Goal: Information Seeking & Learning: Learn about a topic

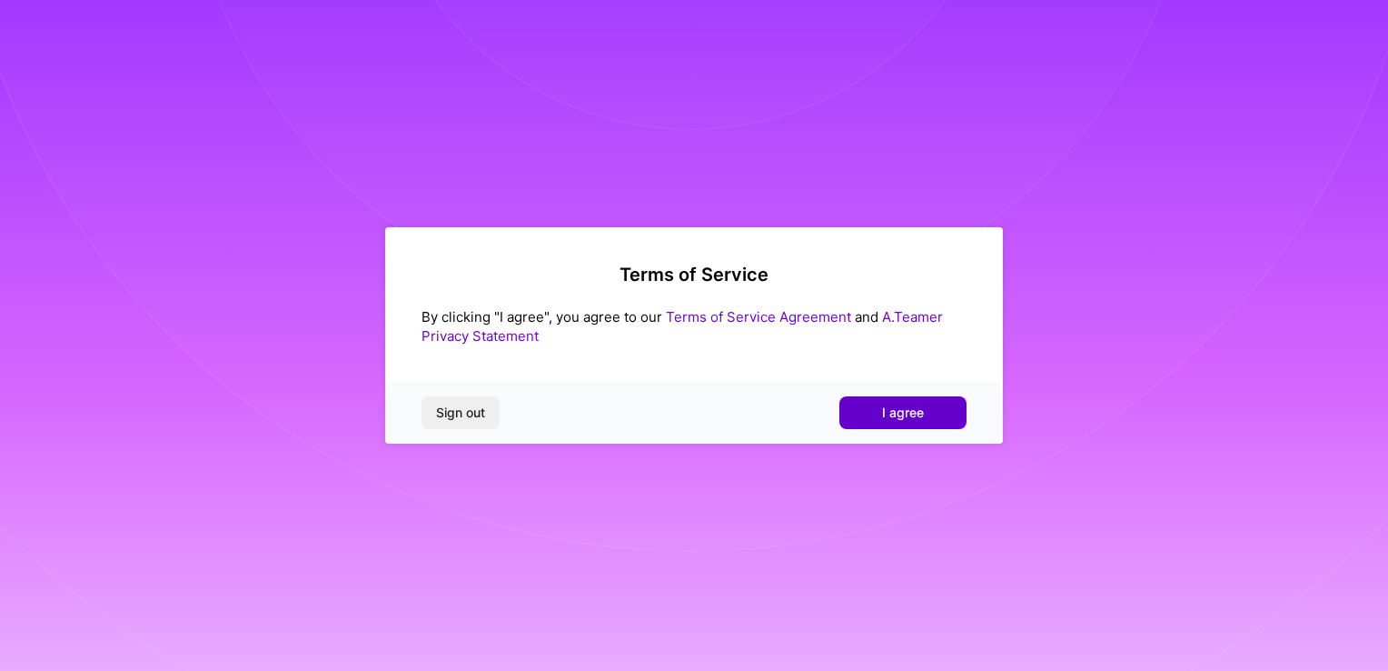
click at [904, 410] on span "I agree" at bounding box center [903, 412] width 42 height 18
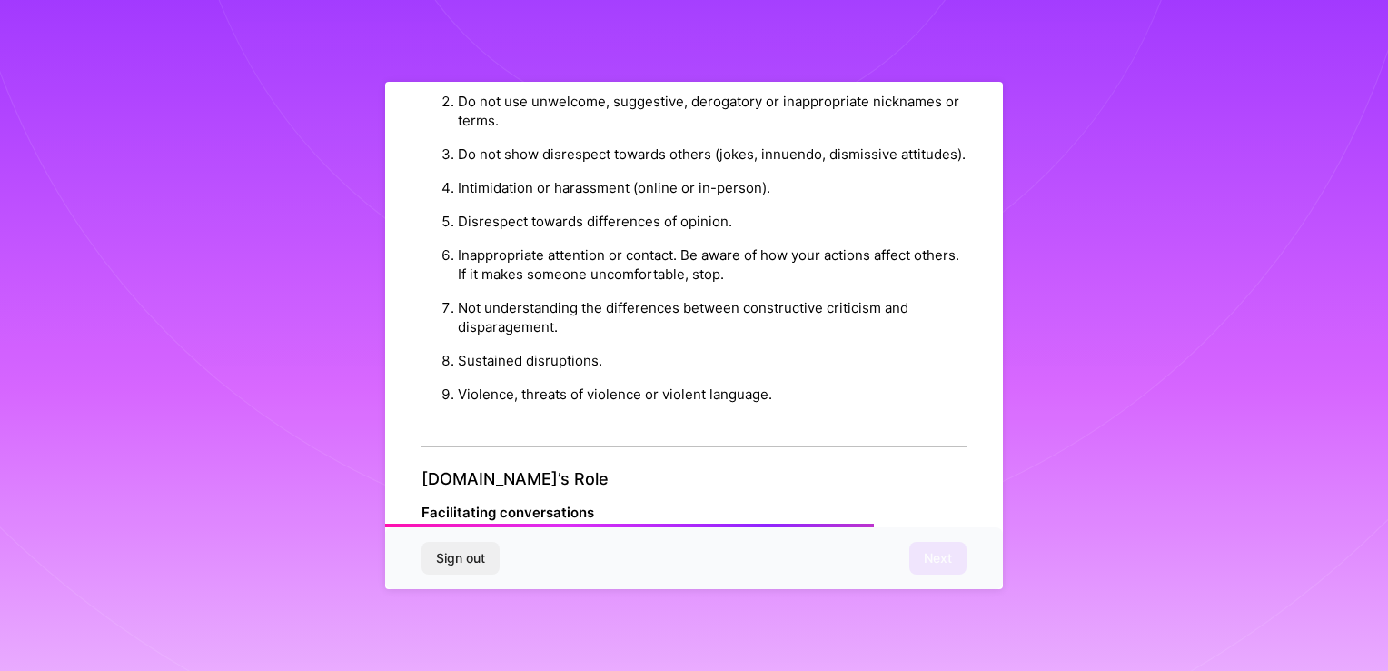
scroll to position [2068, 0]
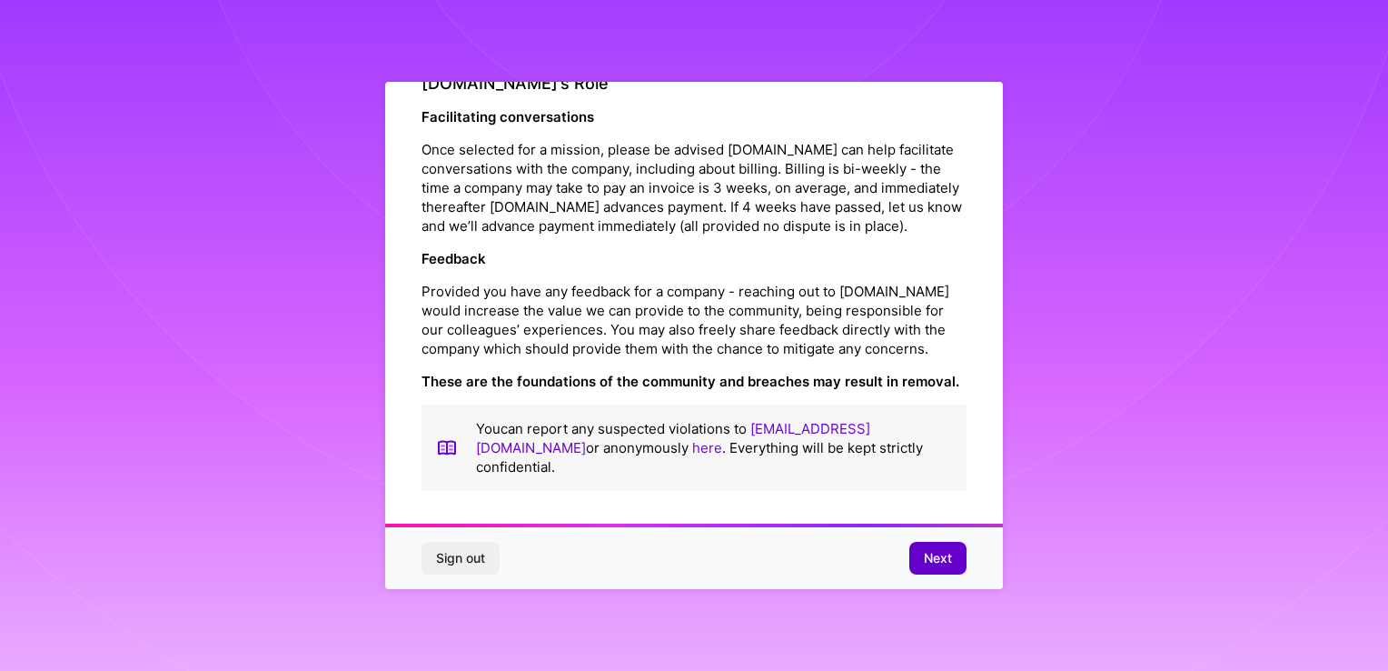
click at [924, 560] on span "Next" at bounding box center [938, 558] width 28 height 18
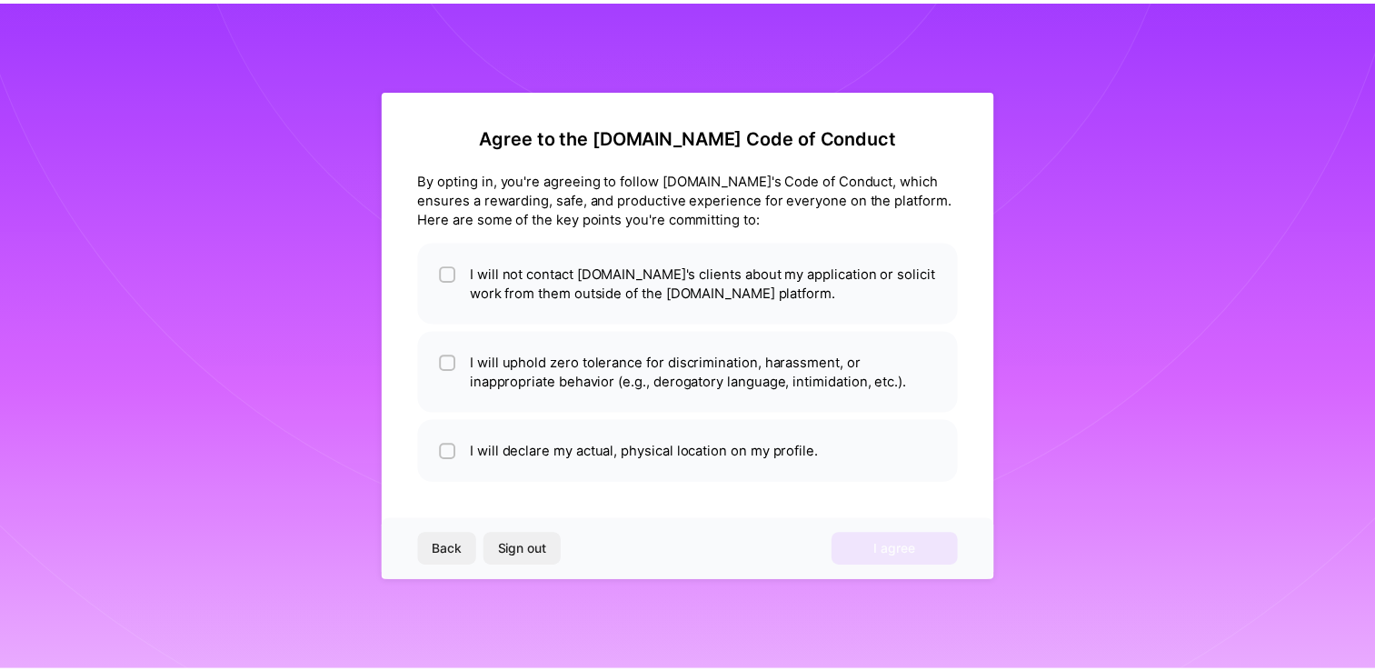
scroll to position [0, 0]
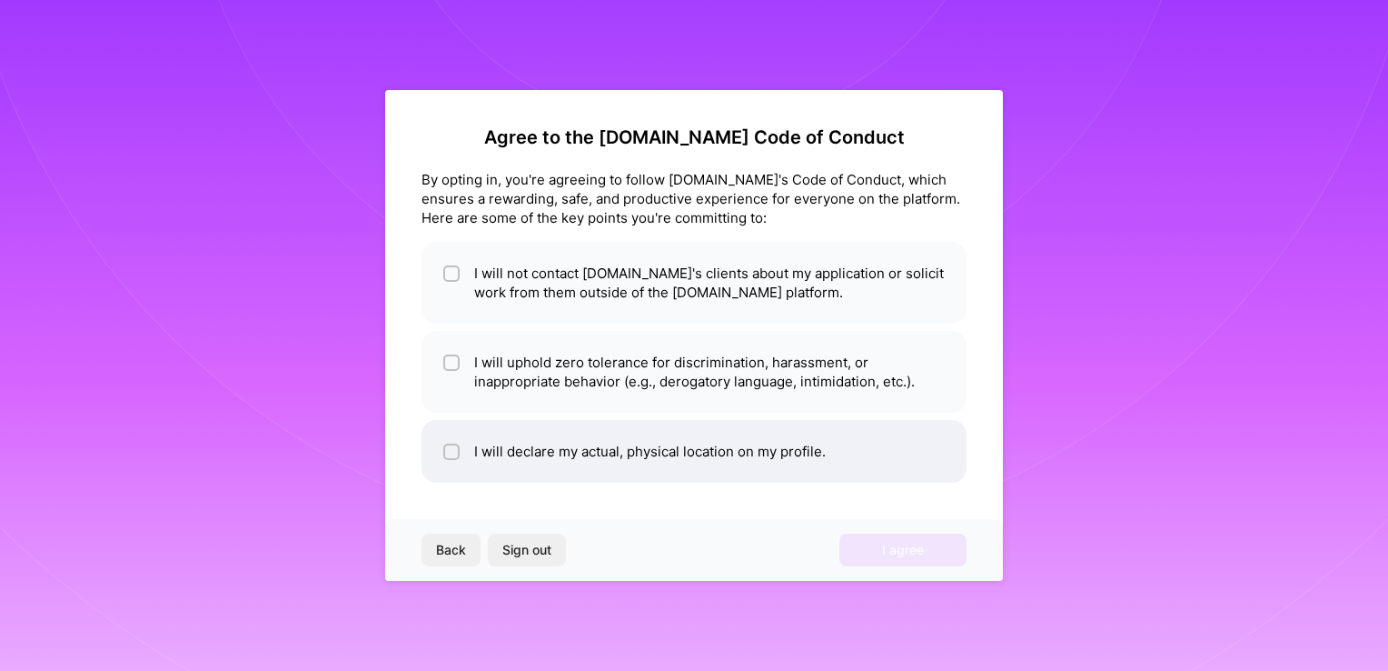
click at [492, 467] on li "I will declare my actual, physical location on my profile." at bounding box center [694, 451] width 545 height 63
checkbox input "true"
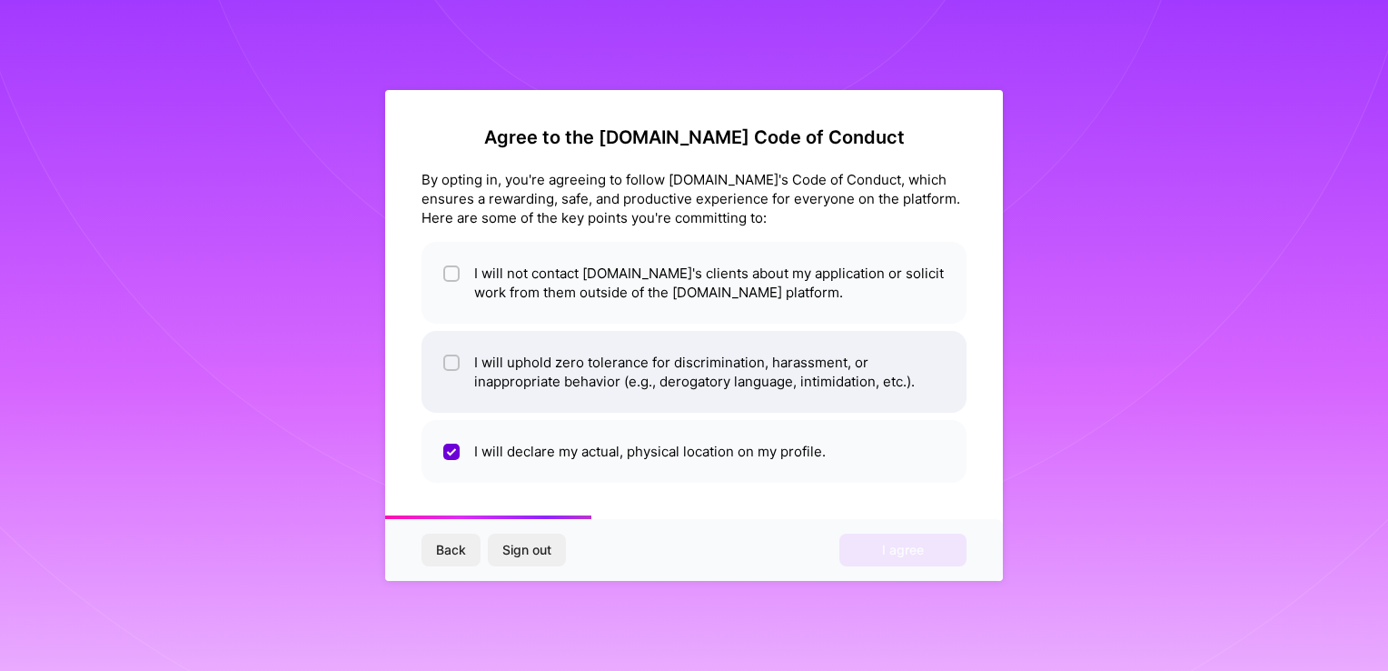
click at [522, 390] on li "I will uphold zero tolerance for discrimination, harassment, or inappropriate b…" at bounding box center [694, 372] width 545 height 82
checkbox input "true"
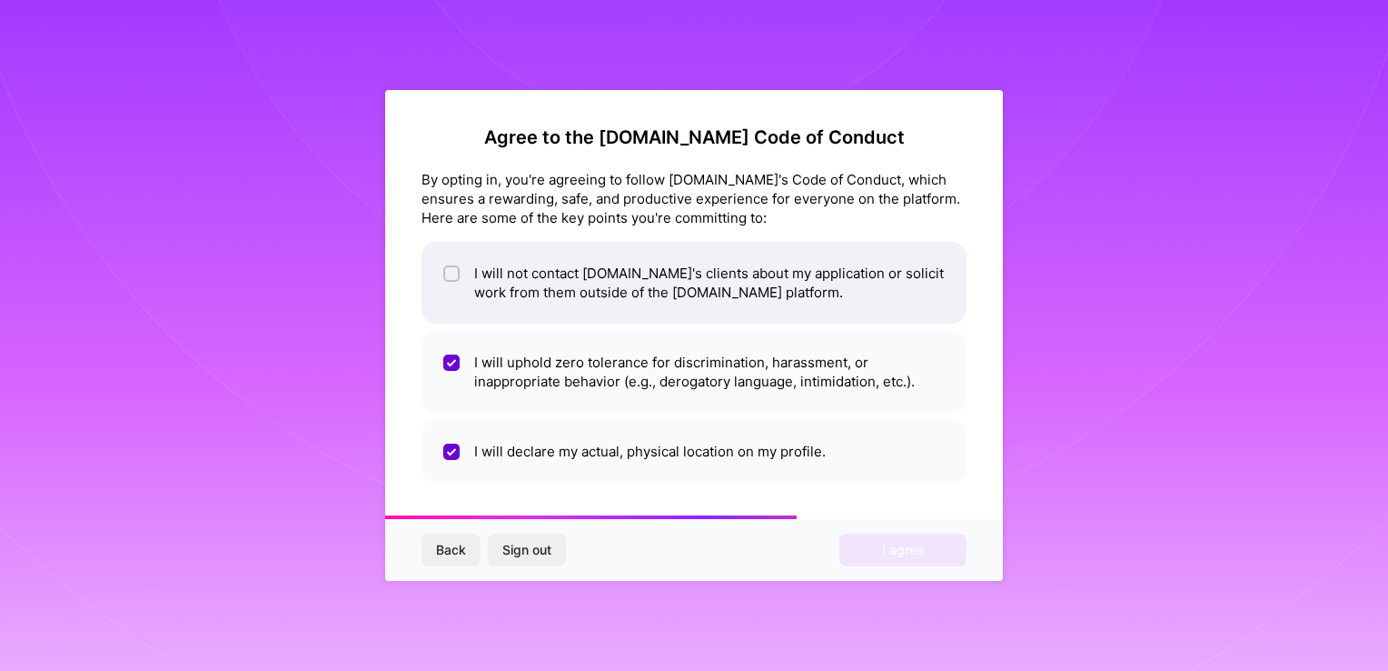
click at [674, 281] on li "I will not contact [DOMAIN_NAME]'s clients about my application or solicit work…" at bounding box center [694, 283] width 545 height 82
checkbox input "true"
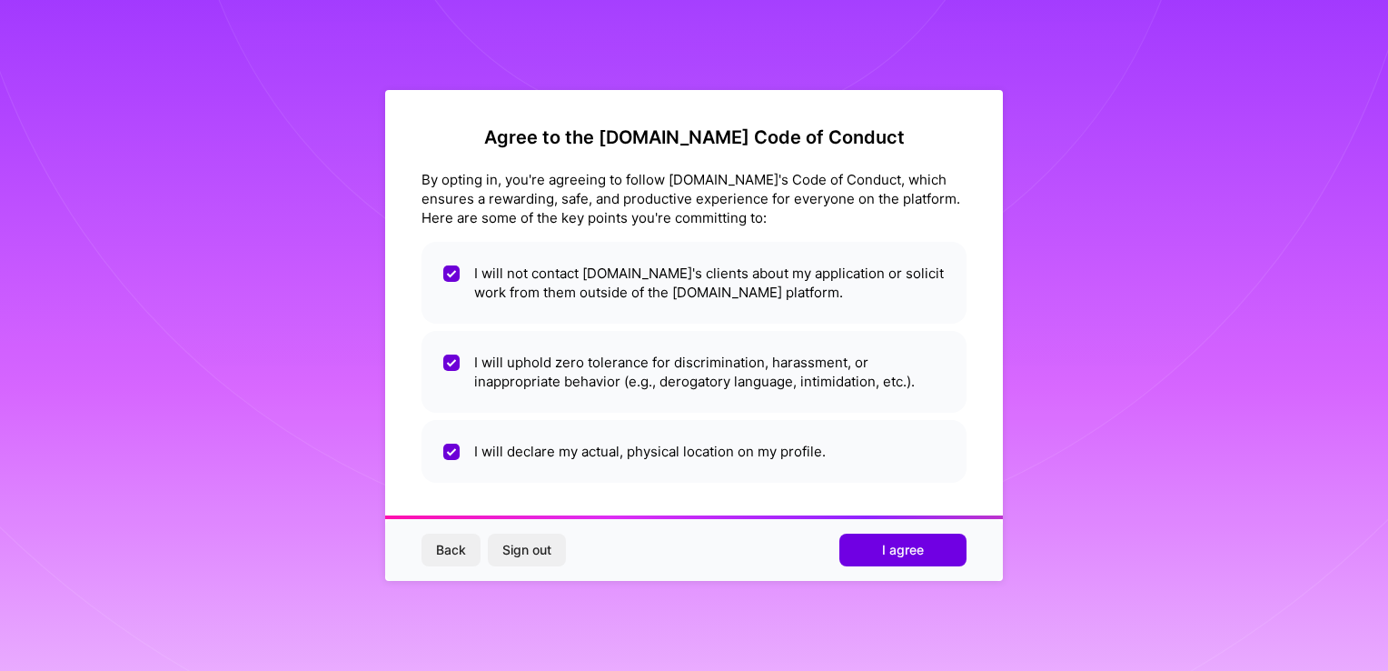
click at [905, 546] on span "I agree" at bounding box center [903, 550] width 42 height 18
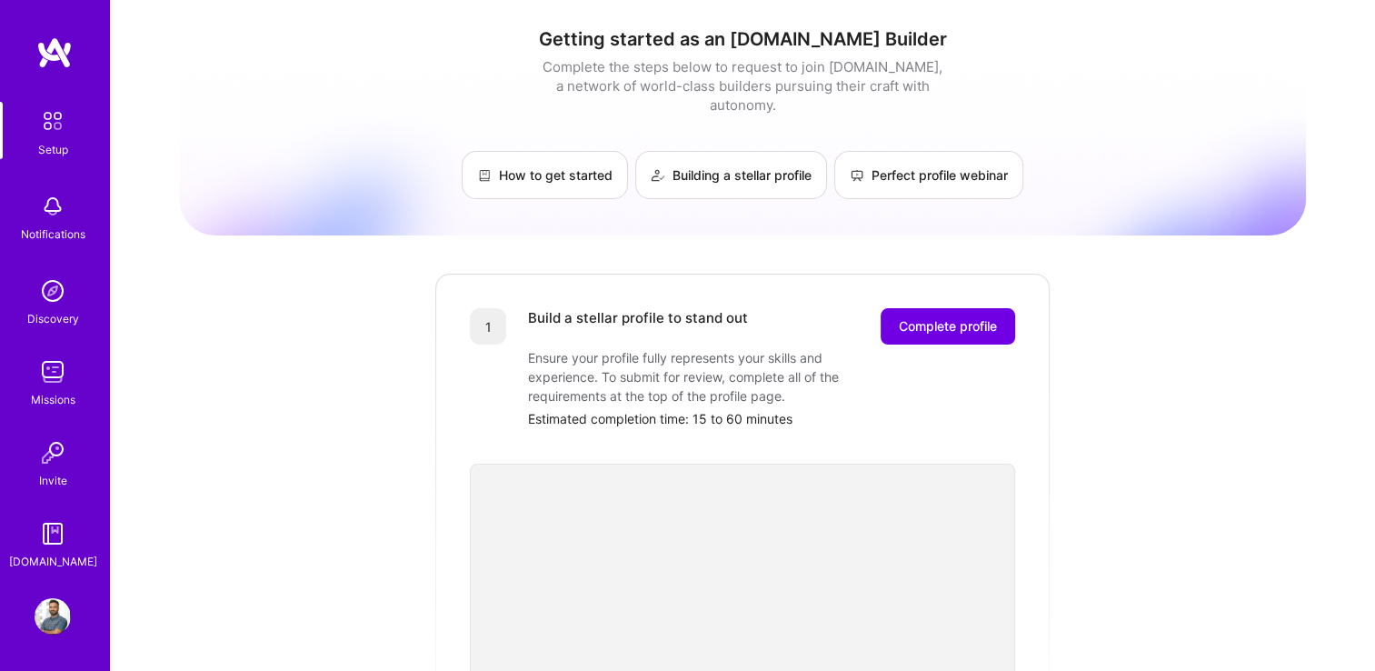
click at [62, 296] on img at bounding box center [53, 291] width 36 height 36
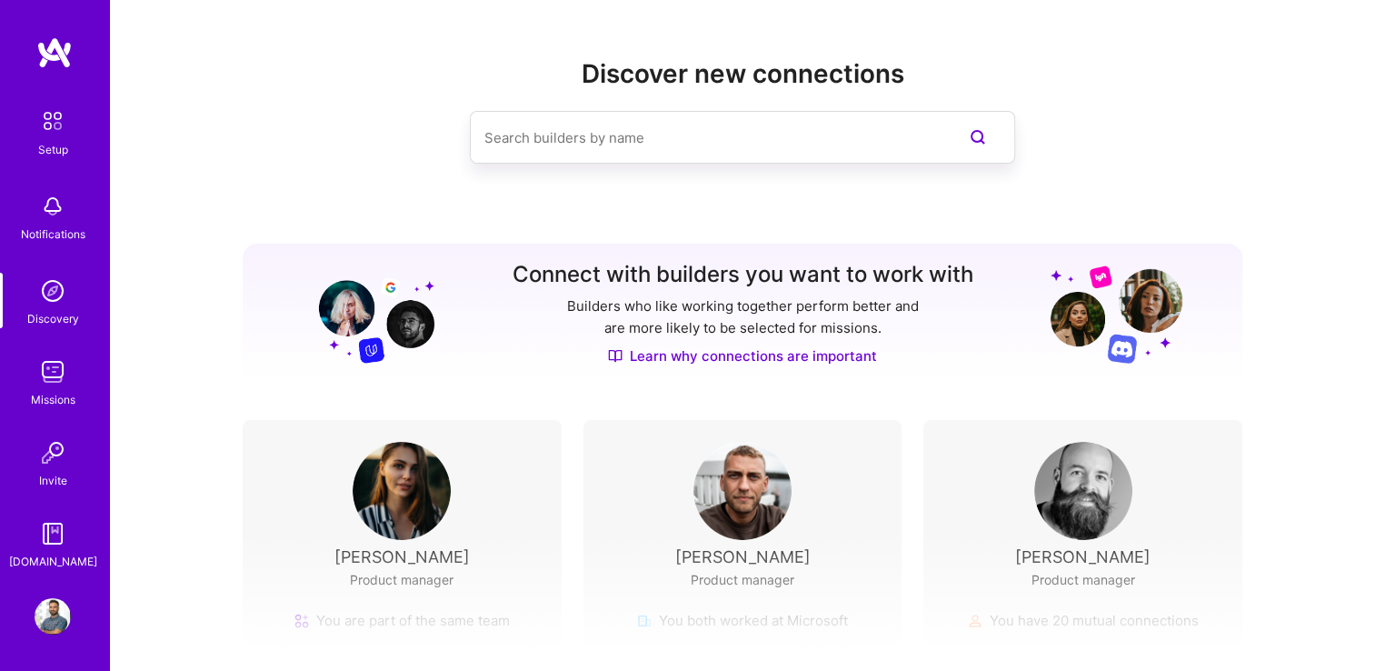
click at [57, 382] on img at bounding box center [53, 371] width 36 height 36
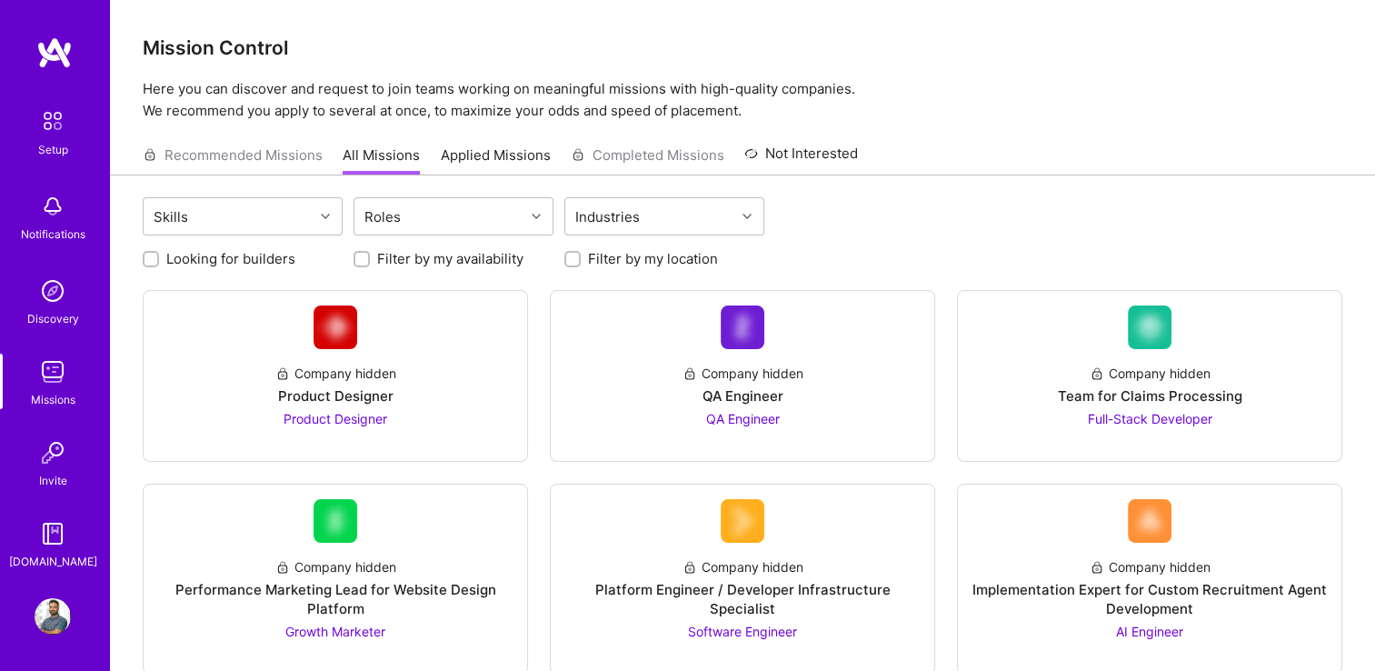
click at [568, 254] on input "Filter by my location" at bounding box center [574, 260] width 13 height 13
checkbox input "true"
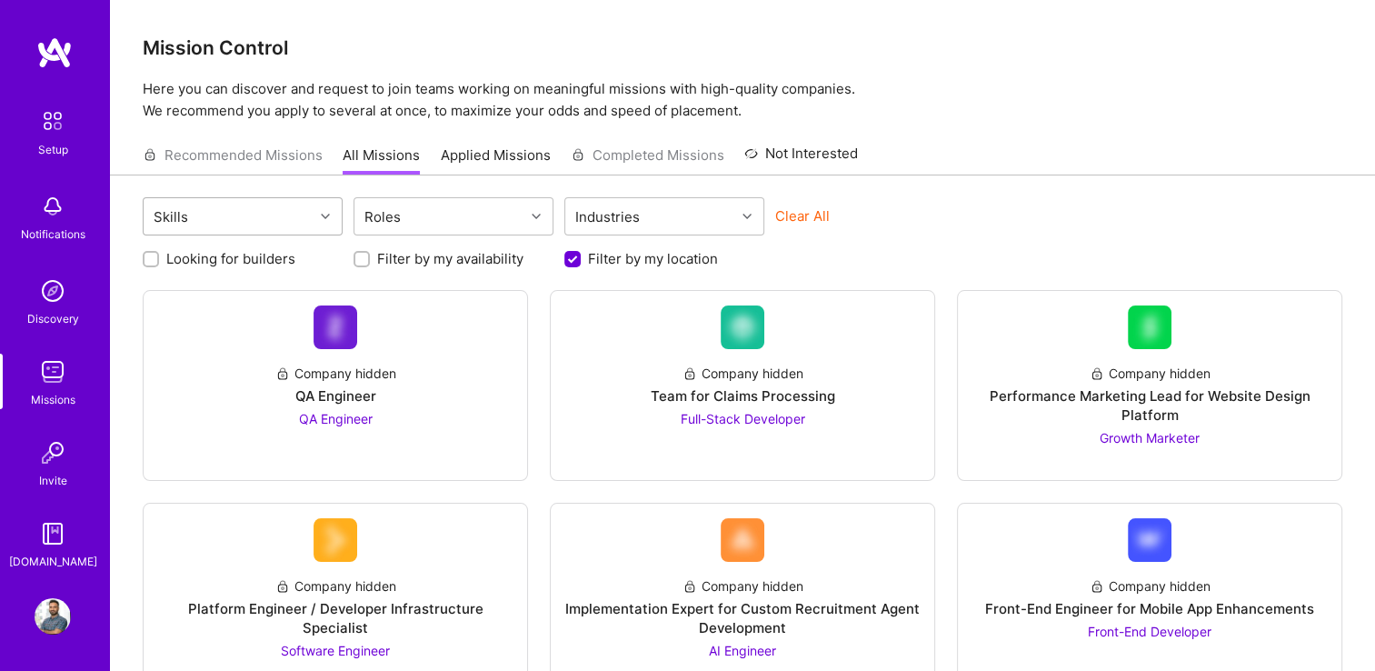
click at [260, 209] on div "Skills" at bounding box center [229, 216] width 170 height 36
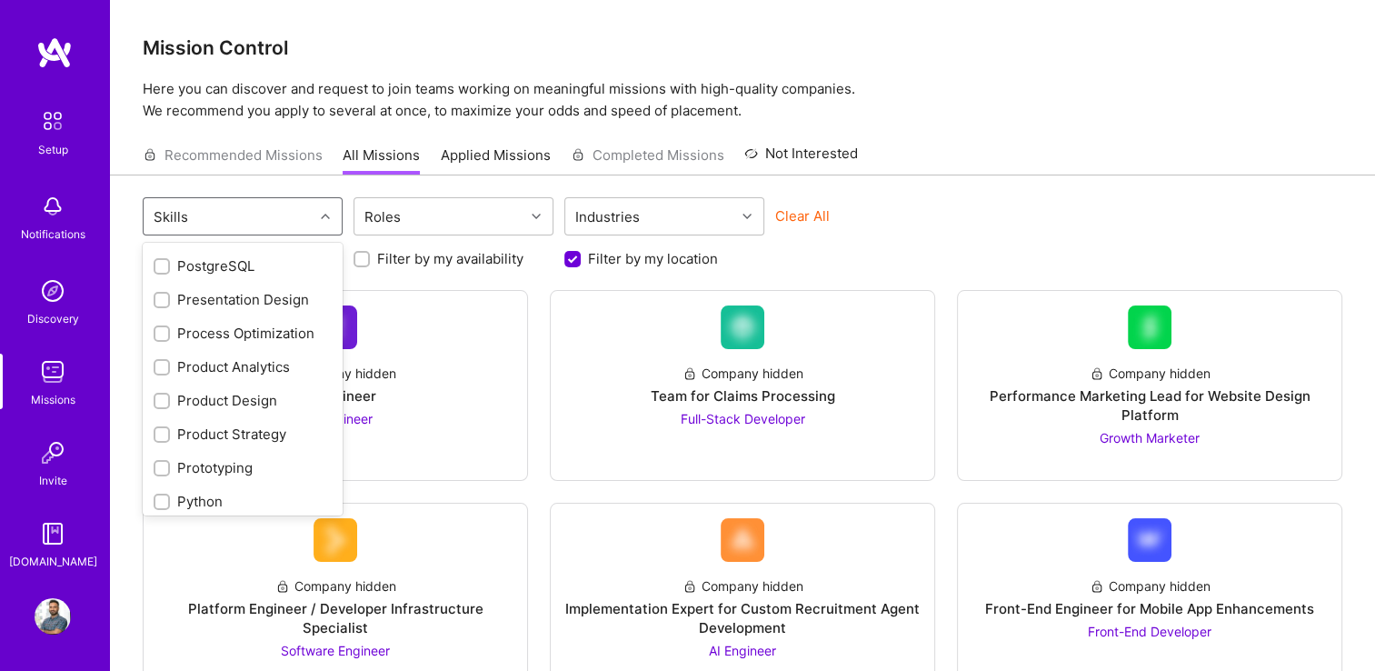
scroll to position [1556, 0]
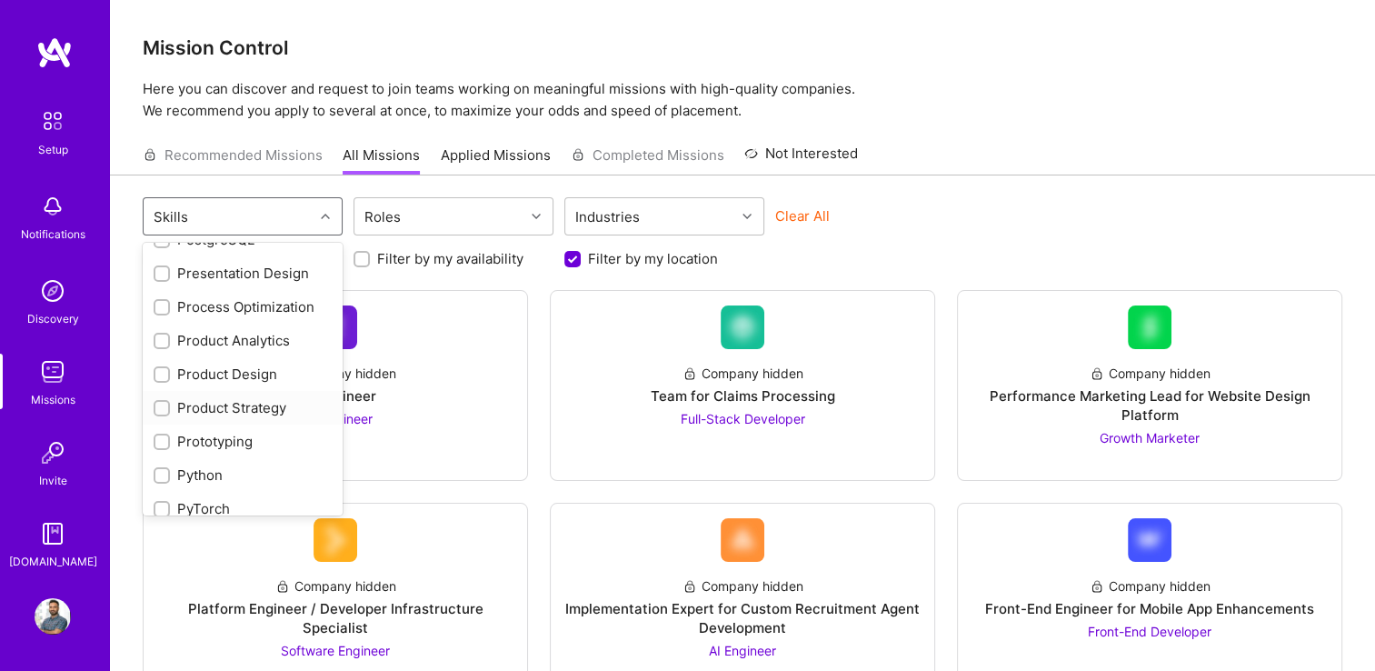
click at [158, 411] on input "checkbox" at bounding box center [163, 409] width 13 height 13
checkbox input "true"
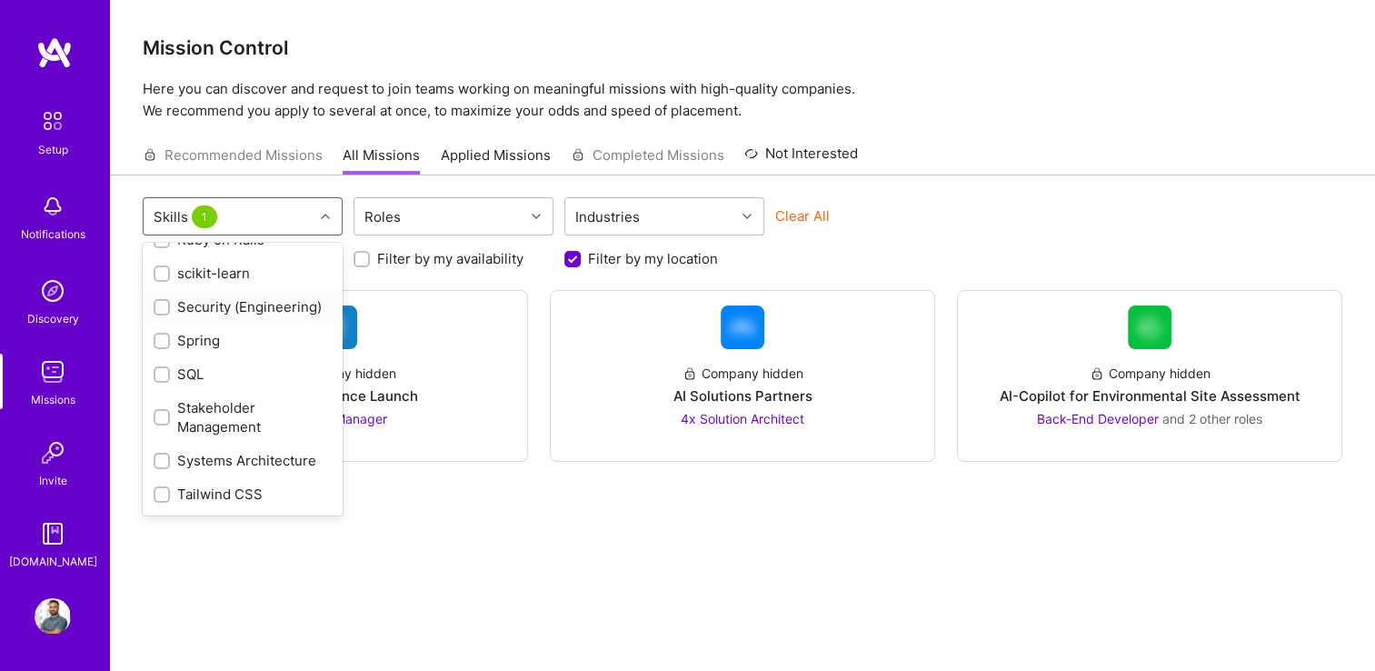
scroll to position [2101, 0]
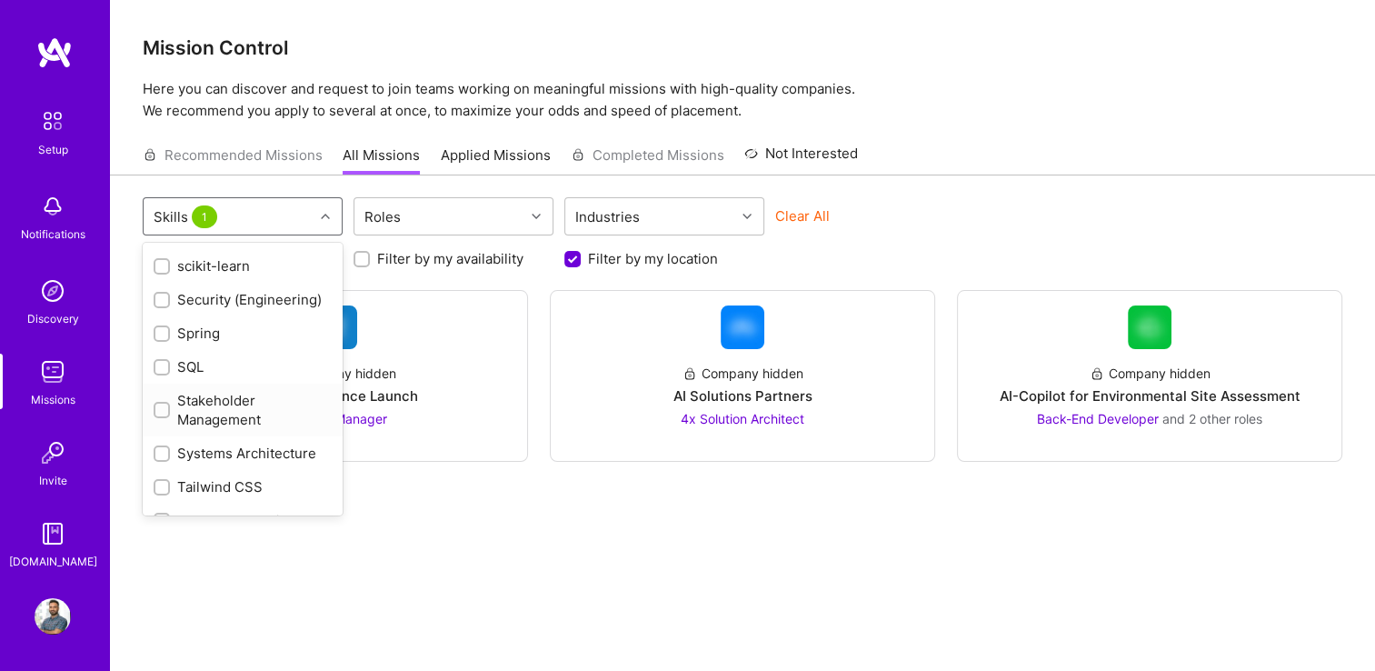
click at [238, 429] on div "Stakeholder Management" at bounding box center [243, 410] width 178 height 38
checkbox input "true"
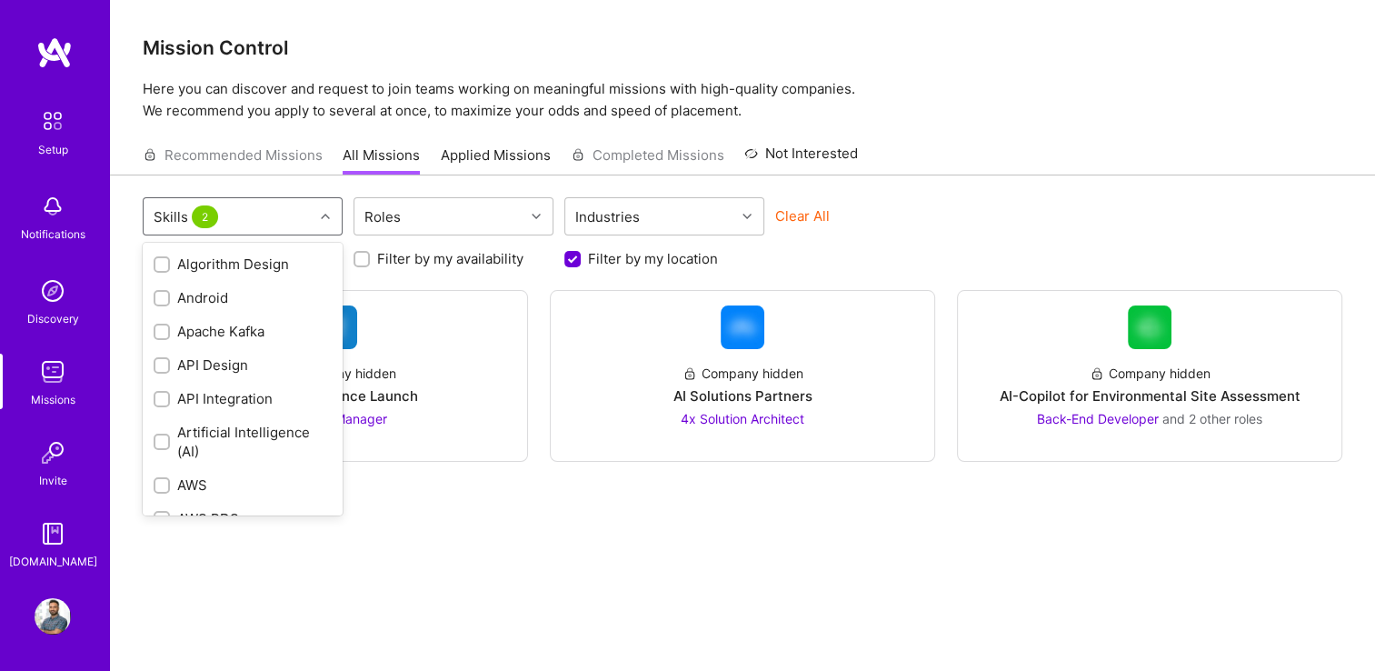
scroll to position [0, 0]
click at [174, 263] on div "Agile" at bounding box center [243, 263] width 178 height 19
checkbox input "true"
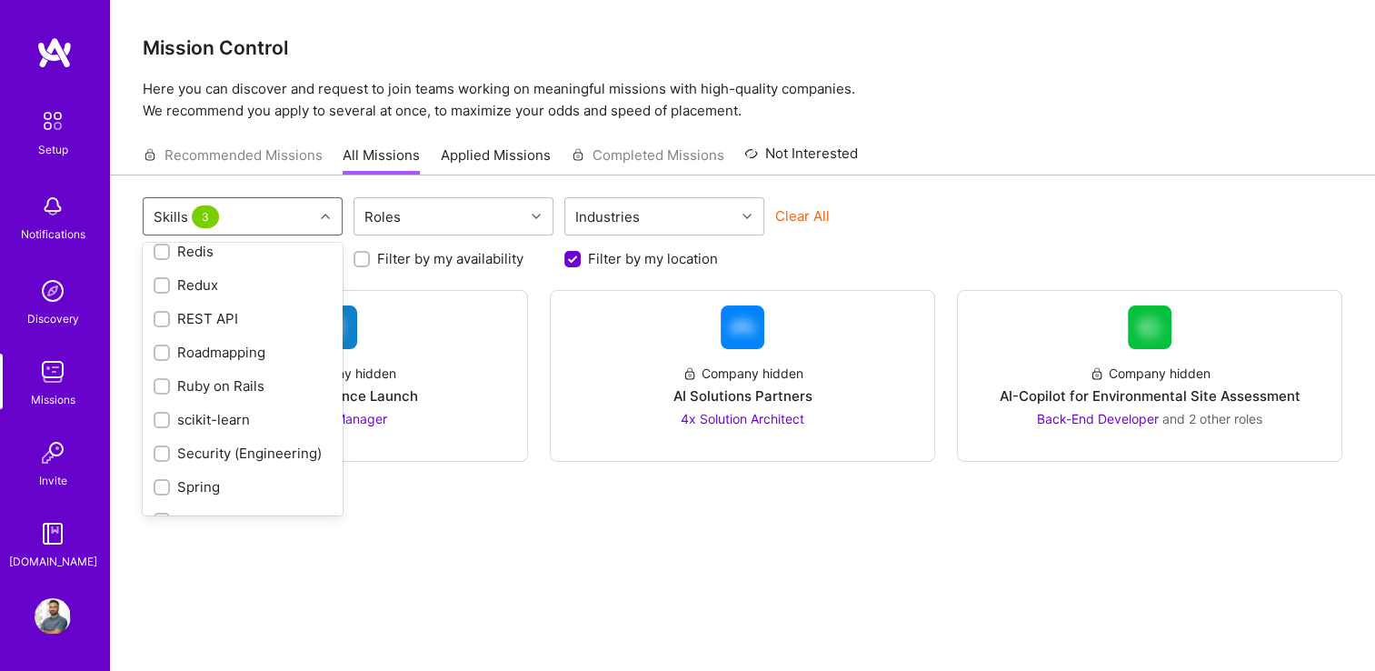
scroll to position [1955, 0]
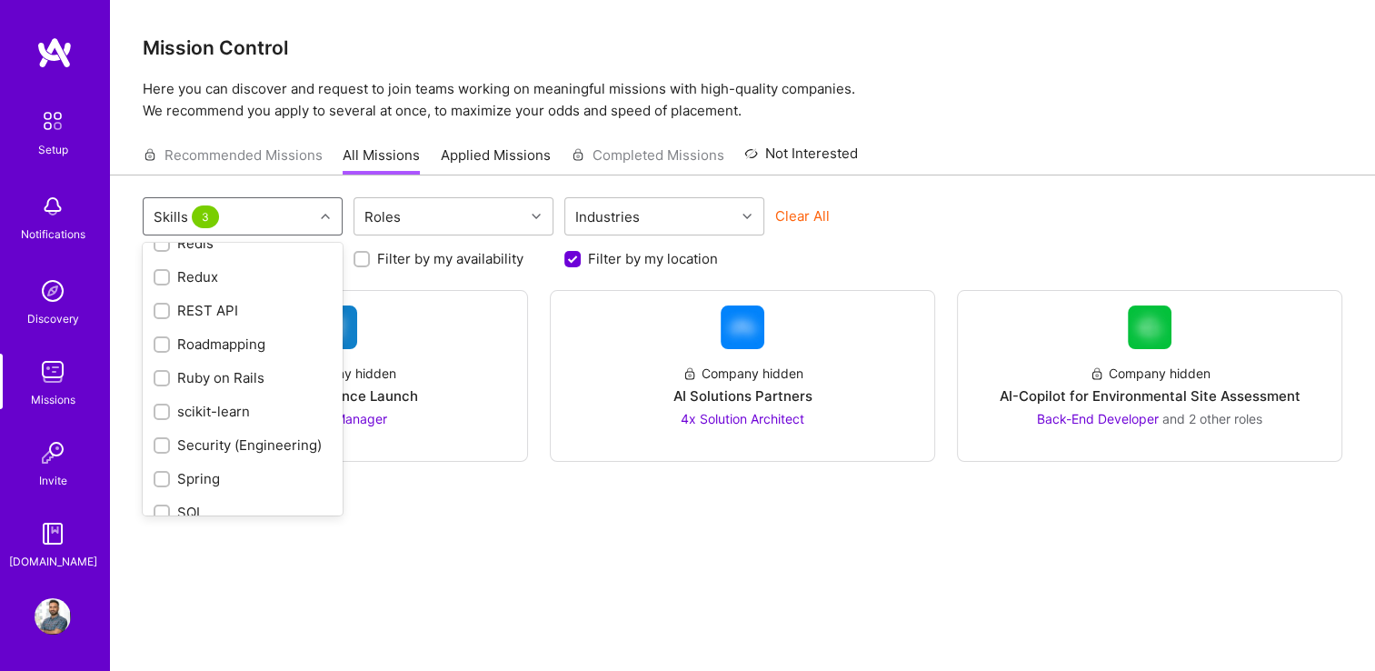
checkbox input "true"
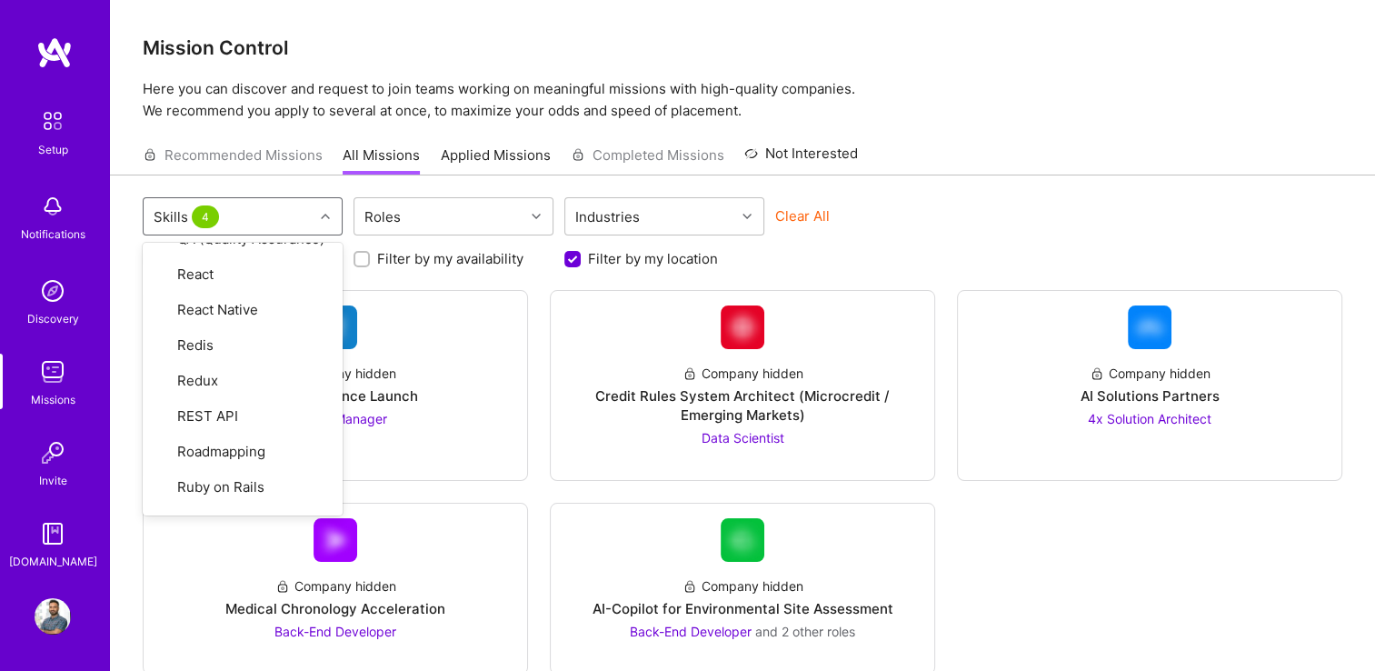
click at [1079, 213] on div "option Algorithm Design, selected. option Agile focused, 1 of 79. 79 results av…" at bounding box center [742, 218] width 1199 height 43
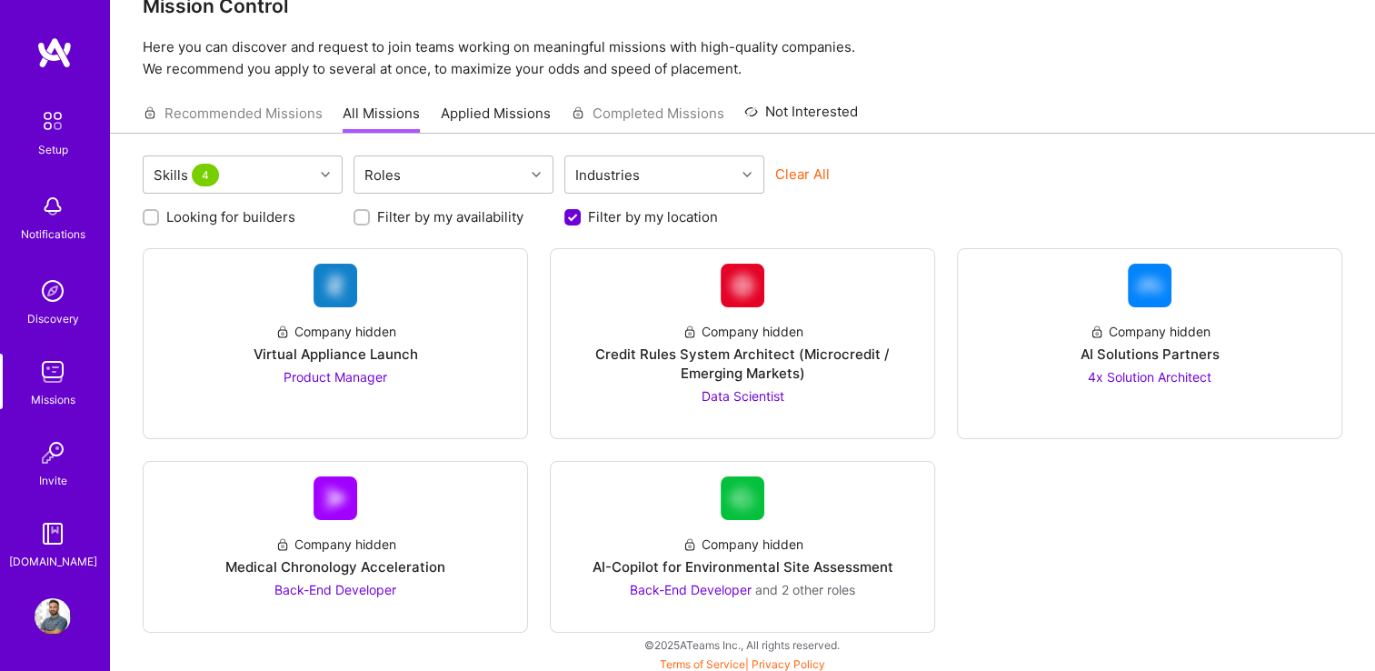
scroll to position [45, 0]
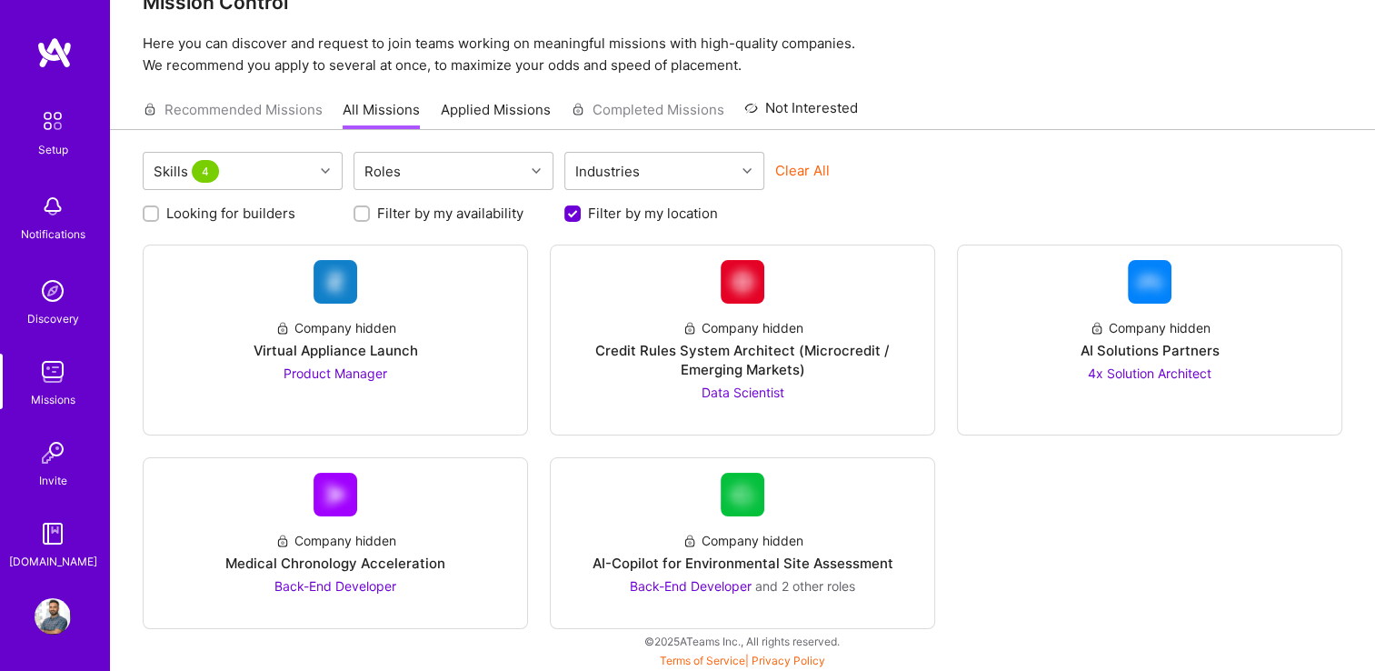
click at [572, 216] on input "Filter by my location" at bounding box center [574, 214] width 16 height 16
checkbox input "false"
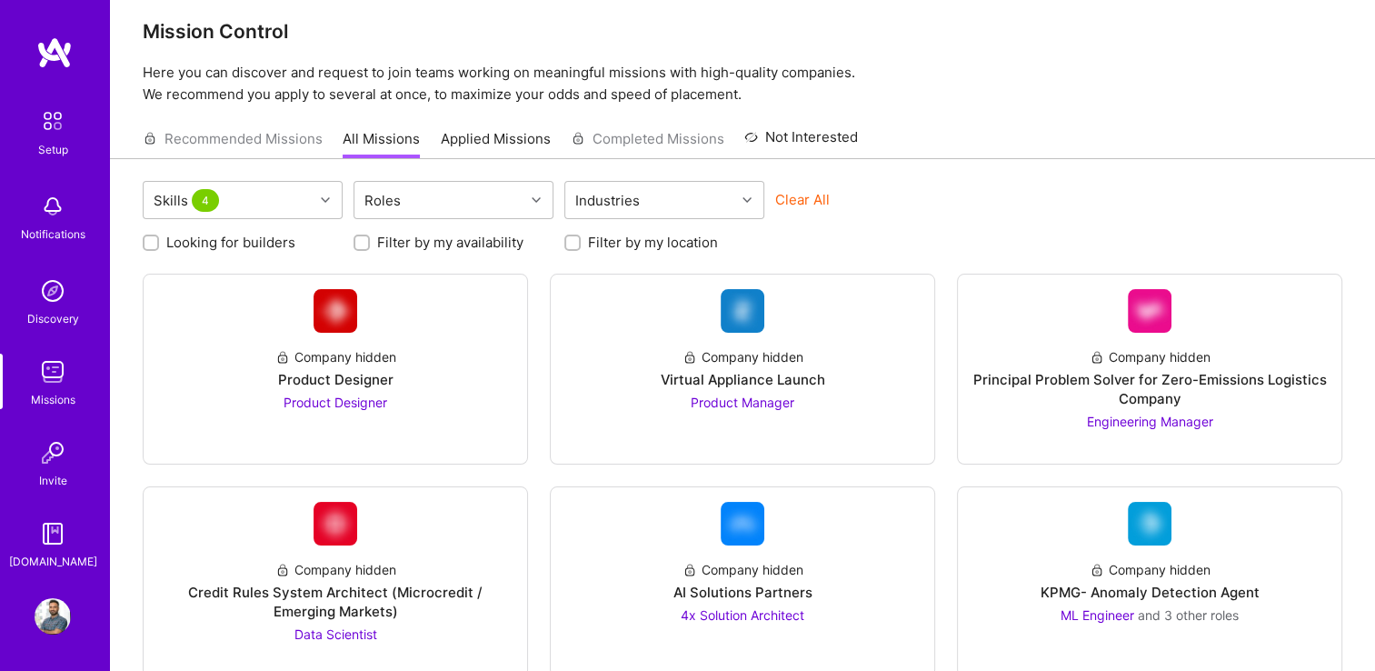
scroll to position [0, 0]
